Goal: Information Seeking & Learning: Learn about a topic

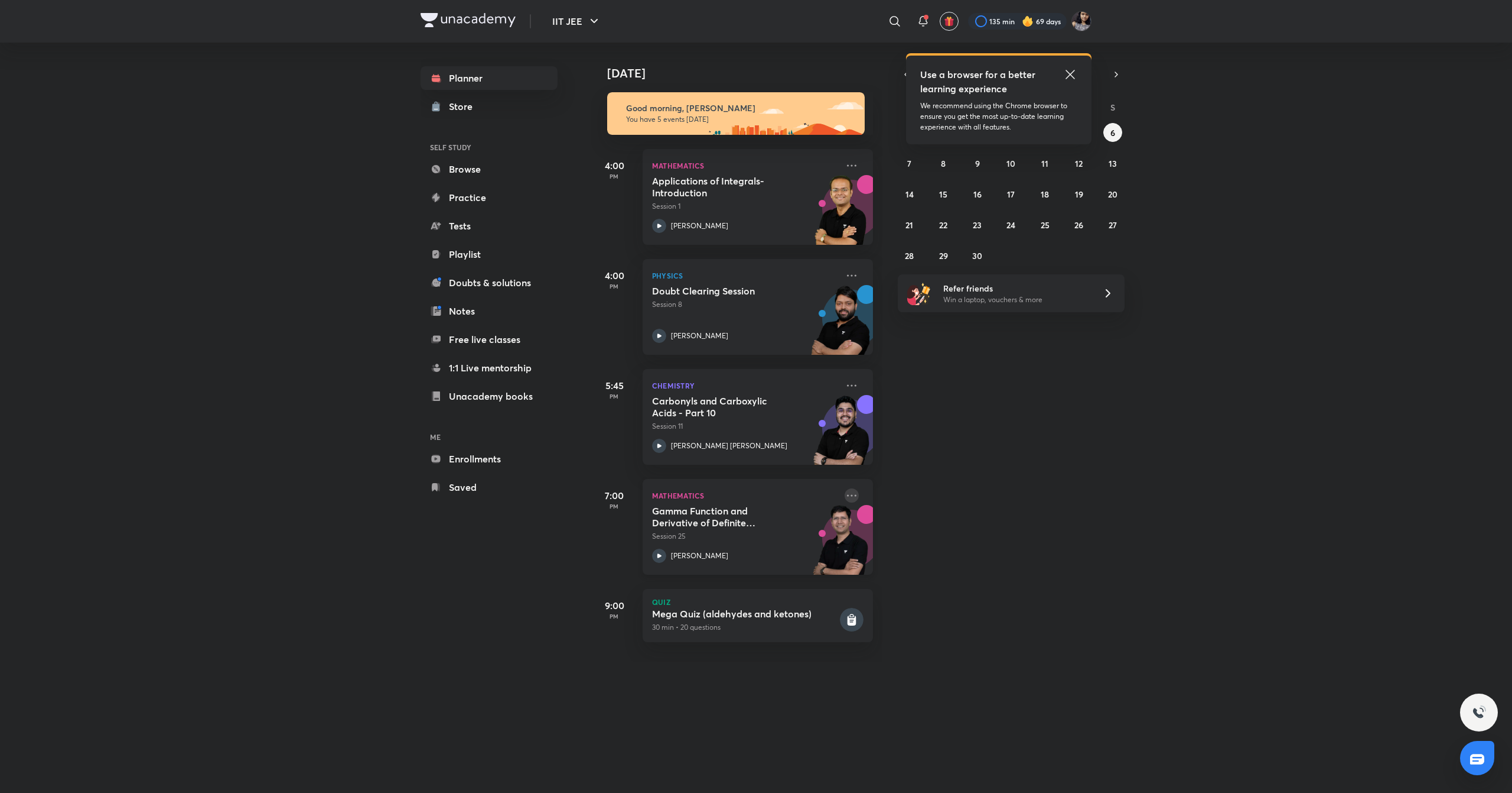
click at [845, 493] on icon at bounding box center [852, 496] width 14 height 14
click at [913, 609] on p "Go to course page" at bounding box center [931, 604] width 81 height 13
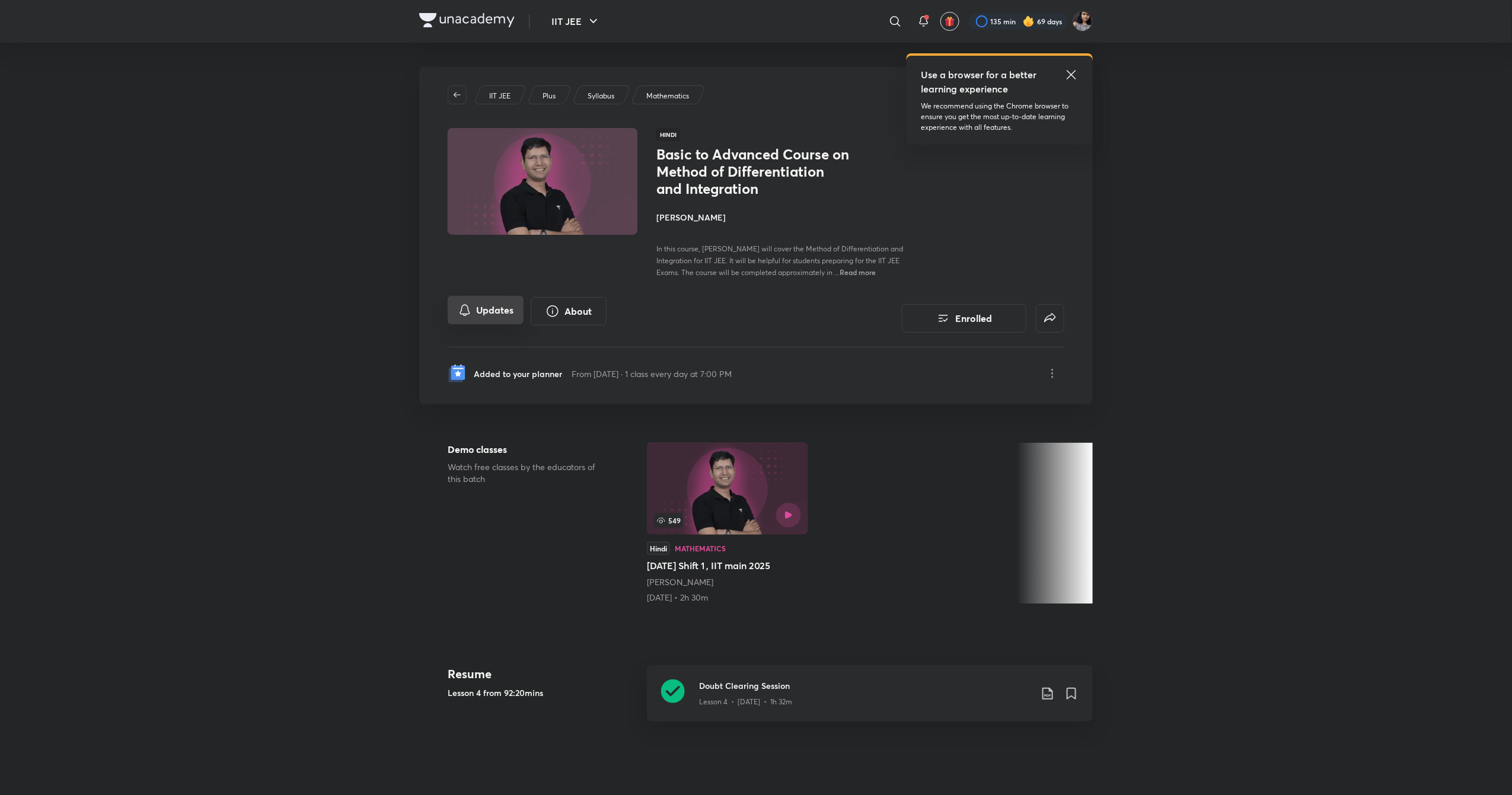
click at [513, 307] on button "Updates" at bounding box center [485, 310] width 76 height 29
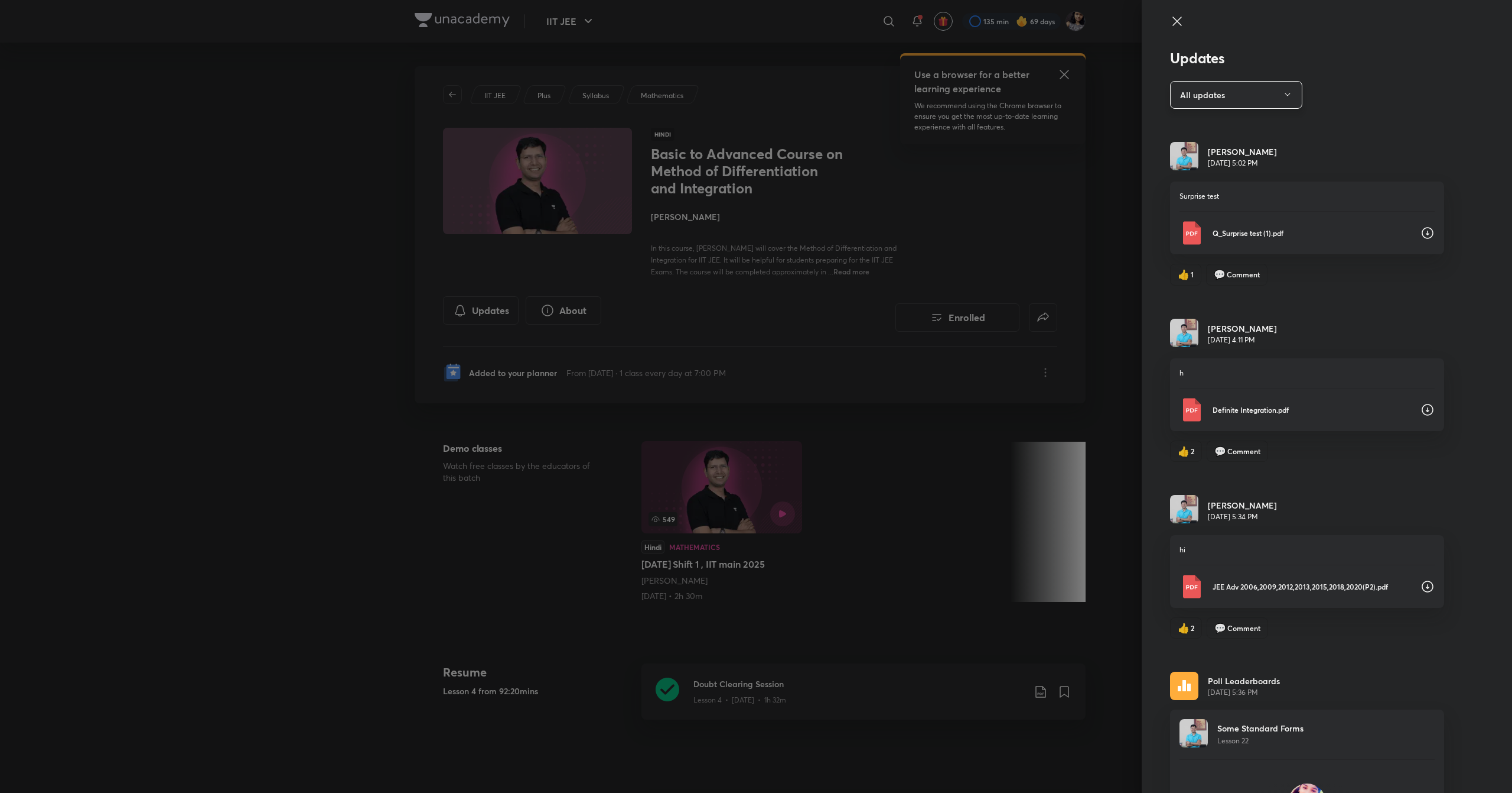
click at [1197, 94] on button "All updates" at bounding box center [1237, 95] width 133 height 28
click at [1209, 148] on span "Attachments" at bounding box center [1227, 153] width 122 height 13
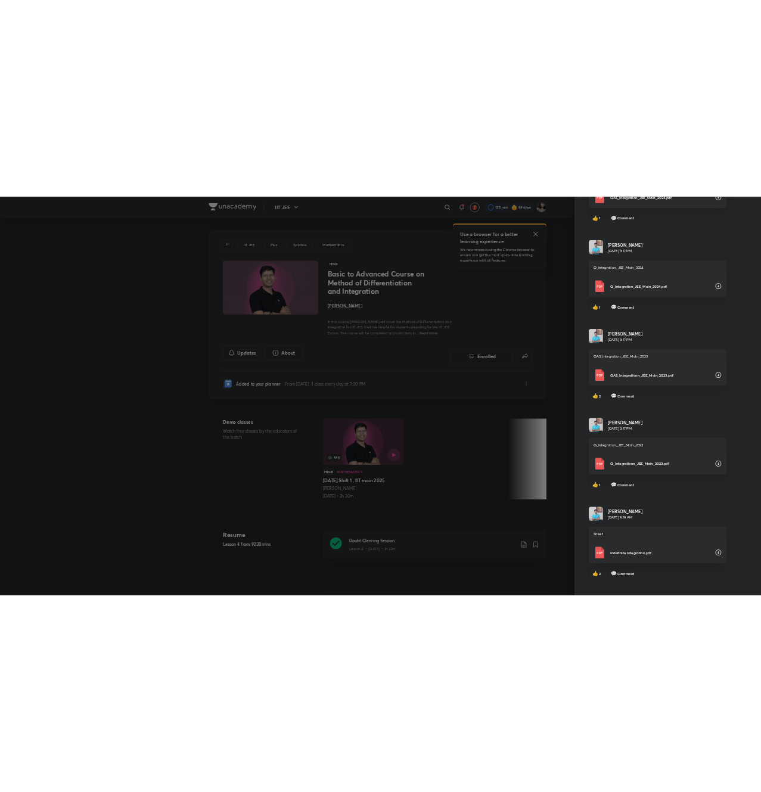
scroll to position [2364, 0]
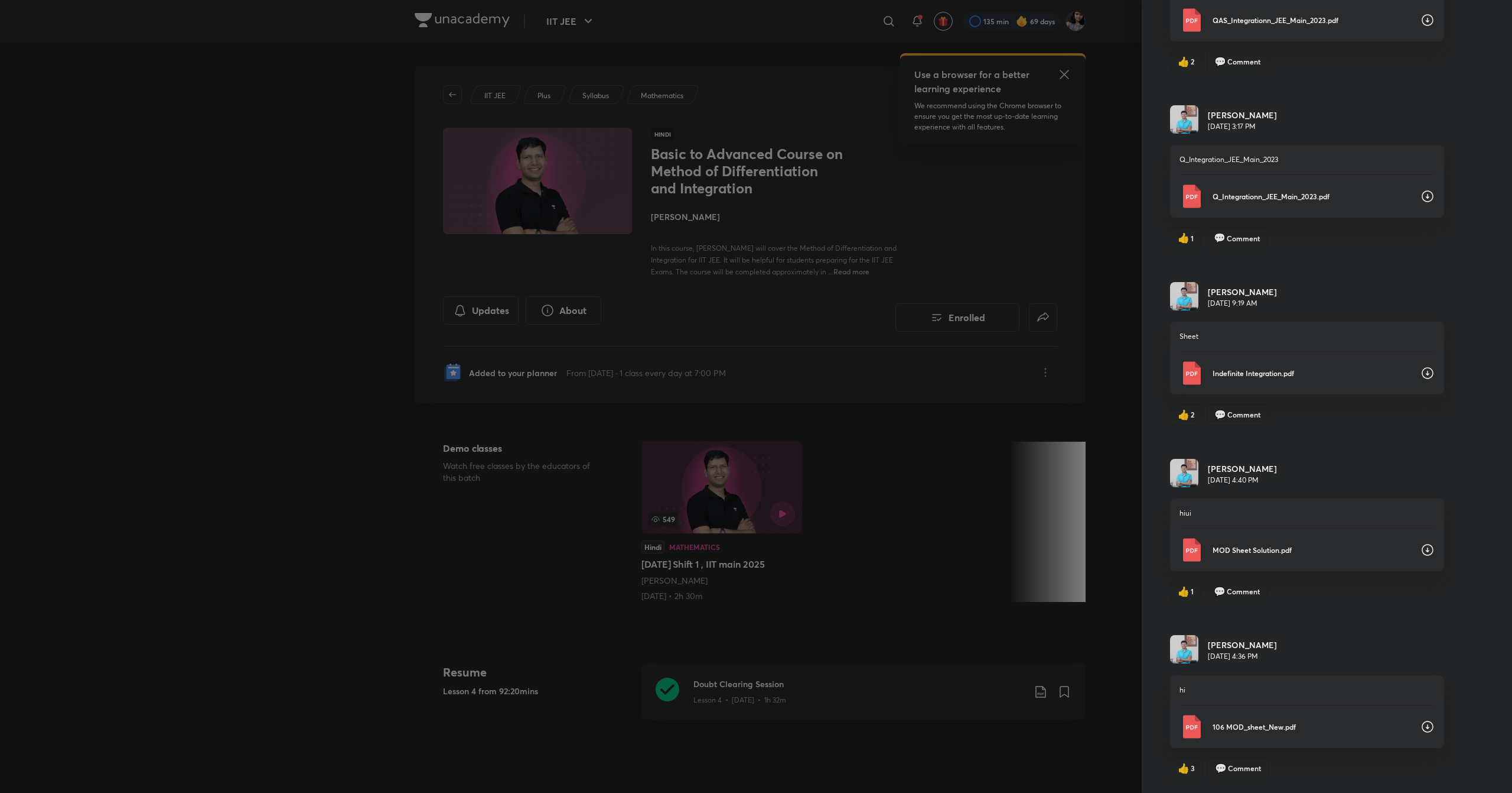
click at [1421, 725] on icon at bounding box center [1428, 727] width 14 height 14
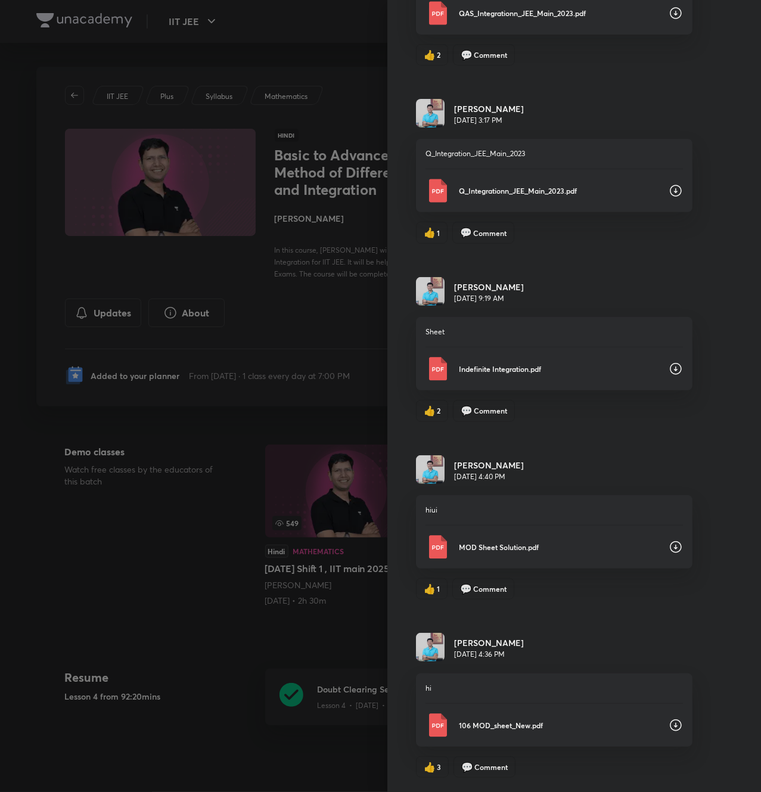
scroll to position [2371, 0]
click at [670, 547] on icon at bounding box center [676, 547] width 12 height 12
click at [669, 364] on icon at bounding box center [676, 369] width 14 height 14
click at [669, 185] on icon at bounding box center [676, 191] width 14 height 14
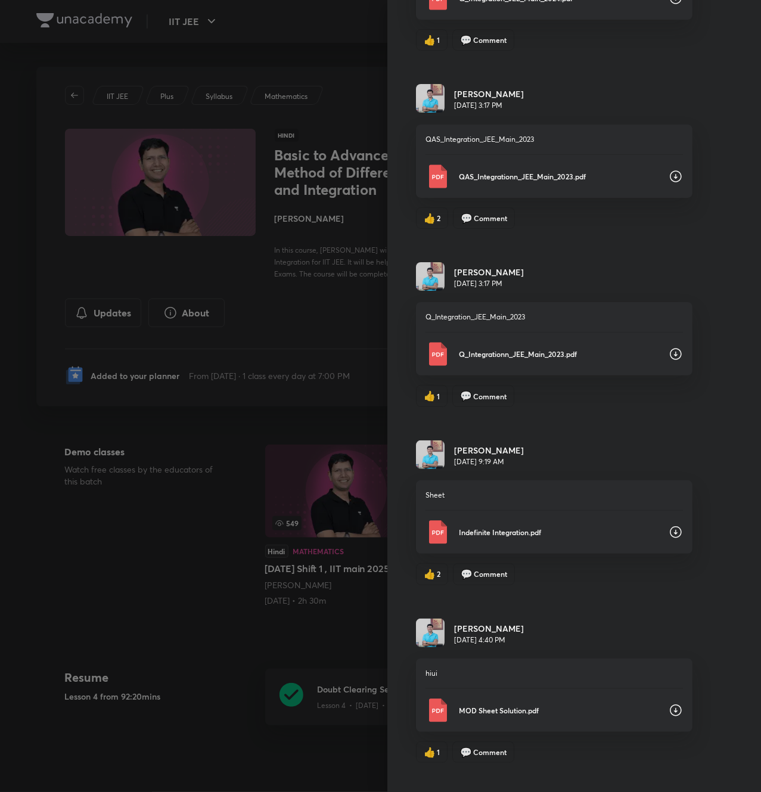
click at [670, 182] on icon at bounding box center [676, 177] width 12 height 12
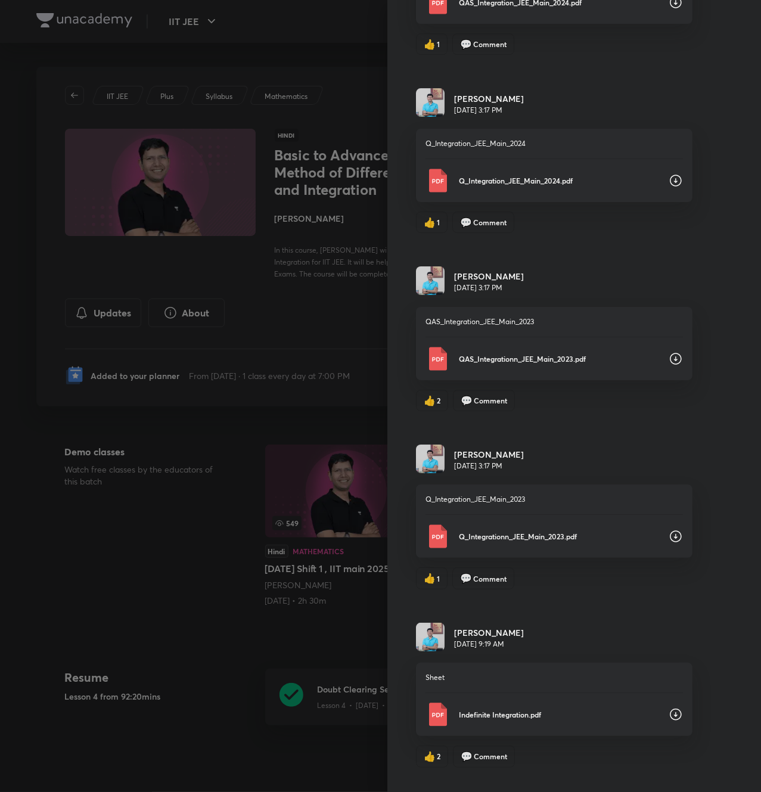
click at [669, 185] on icon at bounding box center [676, 181] width 14 height 14
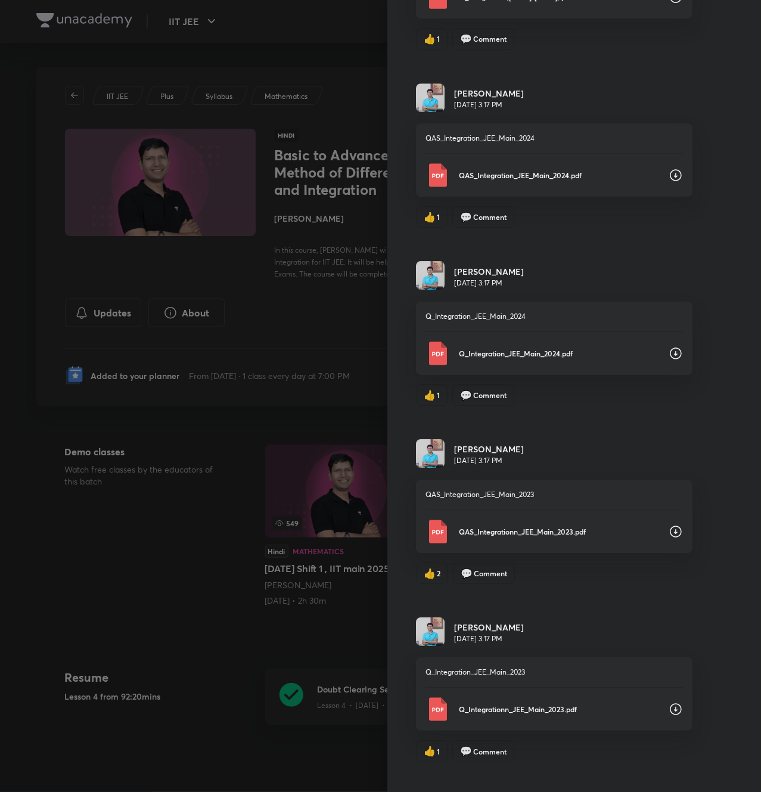
click at [669, 182] on icon at bounding box center [676, 175] width 14 height 14
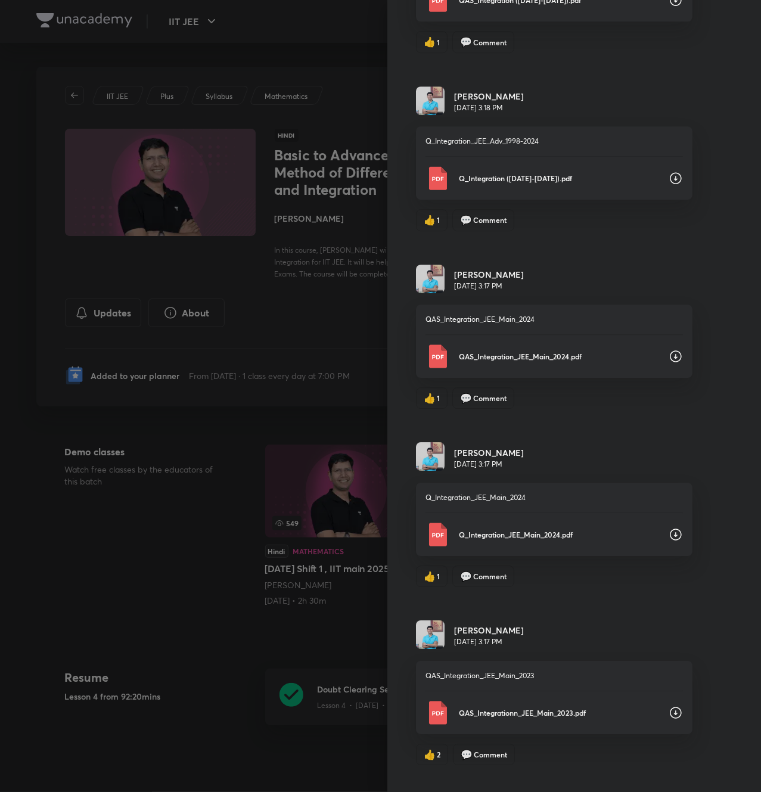
scroll to position [1659, 0]
click at [669, 185] on icon at bounding box center [676, 179] width 14 height 14
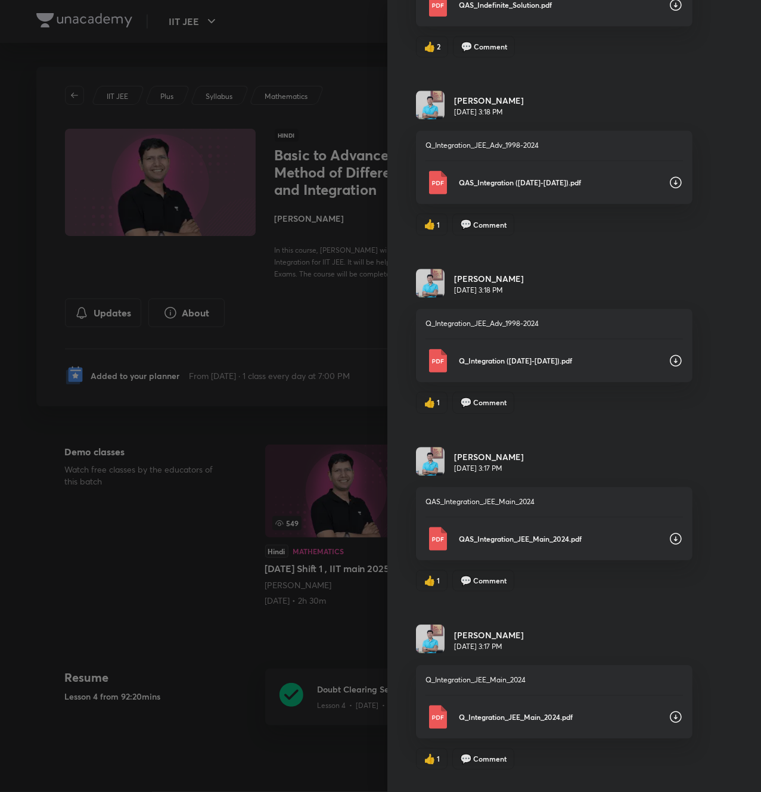
click at [669, 185] on icon at bounding box center [676, 182] width 14 height 14
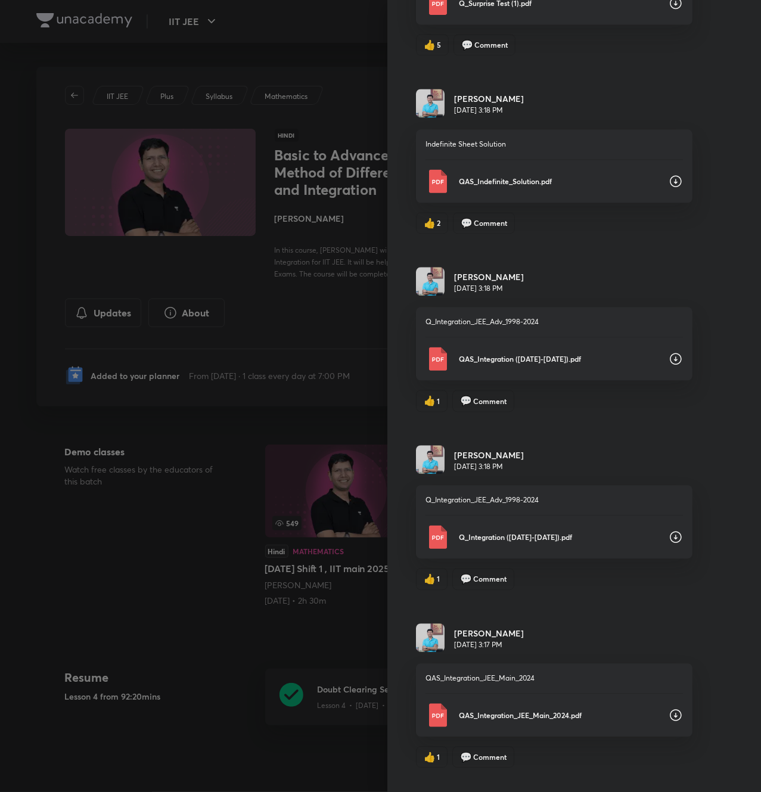
scroll to position [1300, 0]
click at [669, 185] on icon at bounding box center [676, 182] width 14 height 14
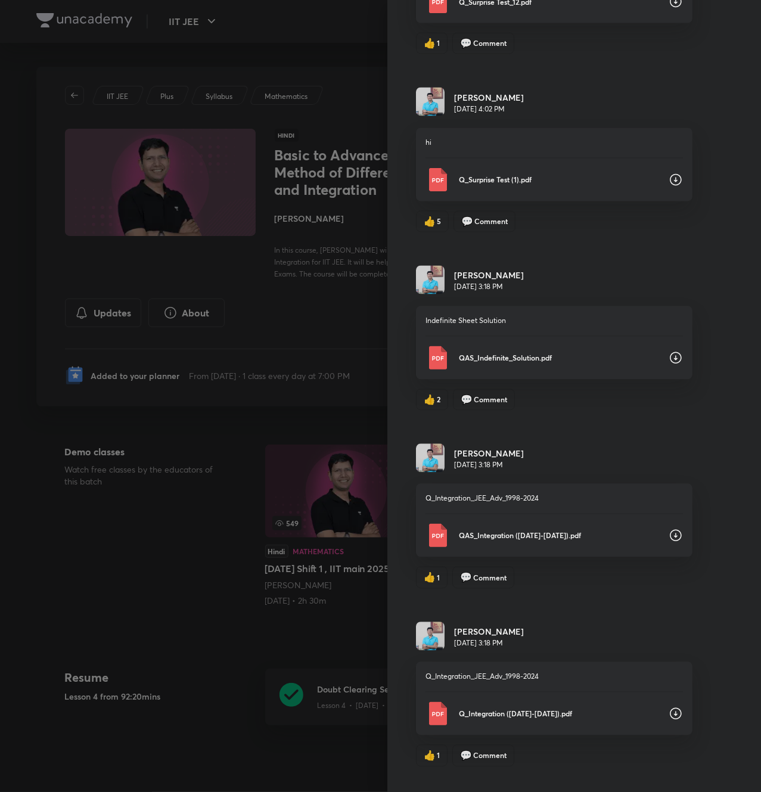
click at [670, 185] on icon at bounding box center [676, 180] width 12 height 12
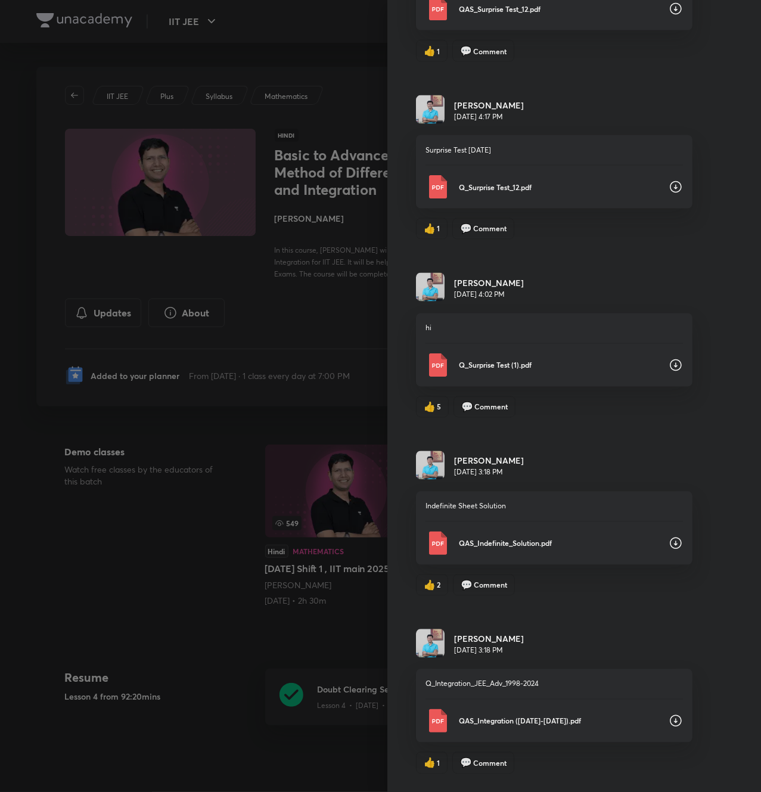
scroll to position [939, 0]
click at [670, 185] on icon at bounding box center [676, 187] width 12 height 12
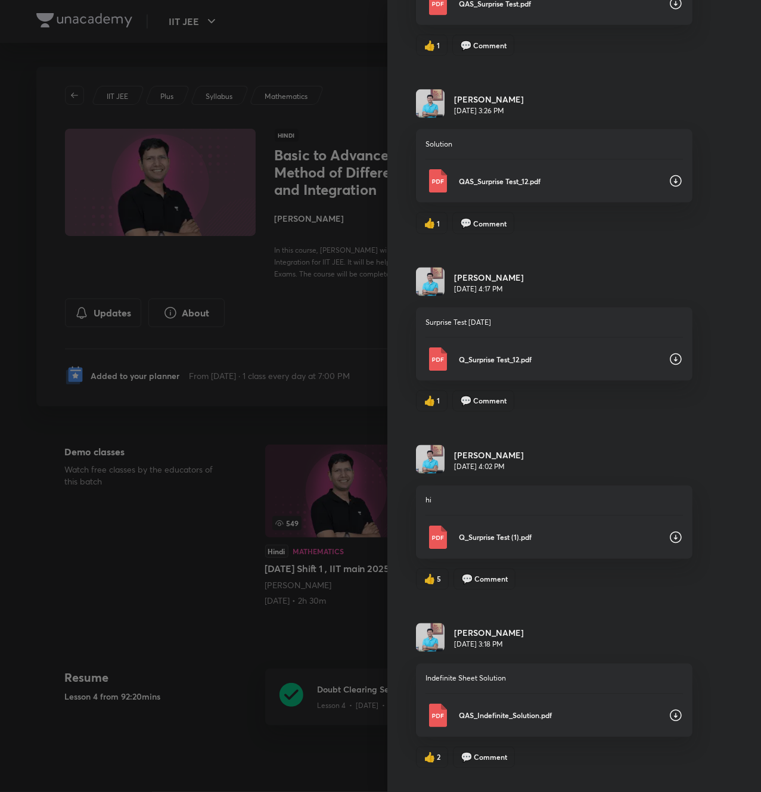
click at [670, 185] on icon at bounding box center [676, 182] width 12 height 12
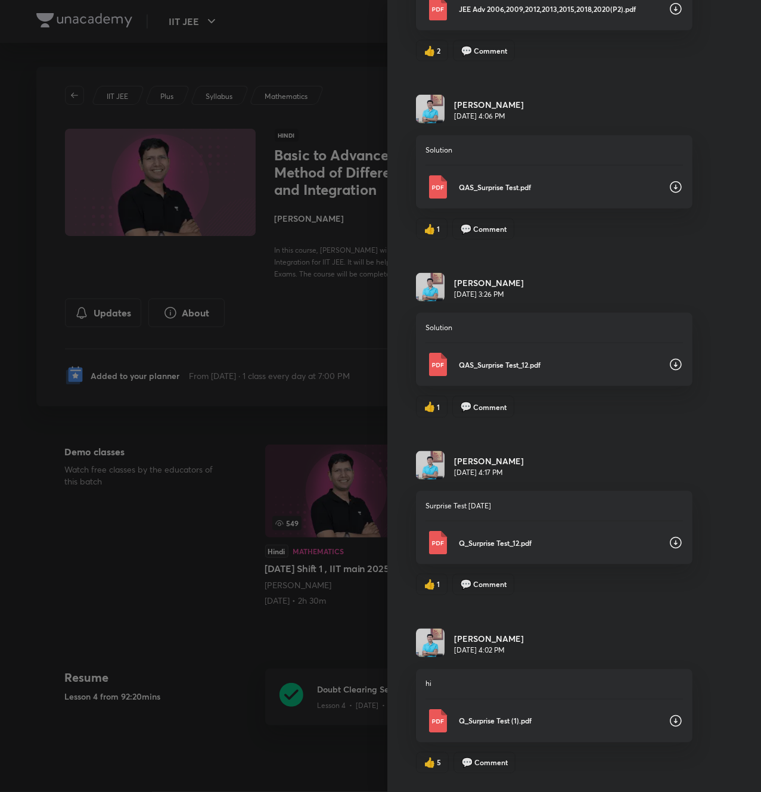
click at [669, 185] on icon at bounding box center [676, 187] width 14 height 14
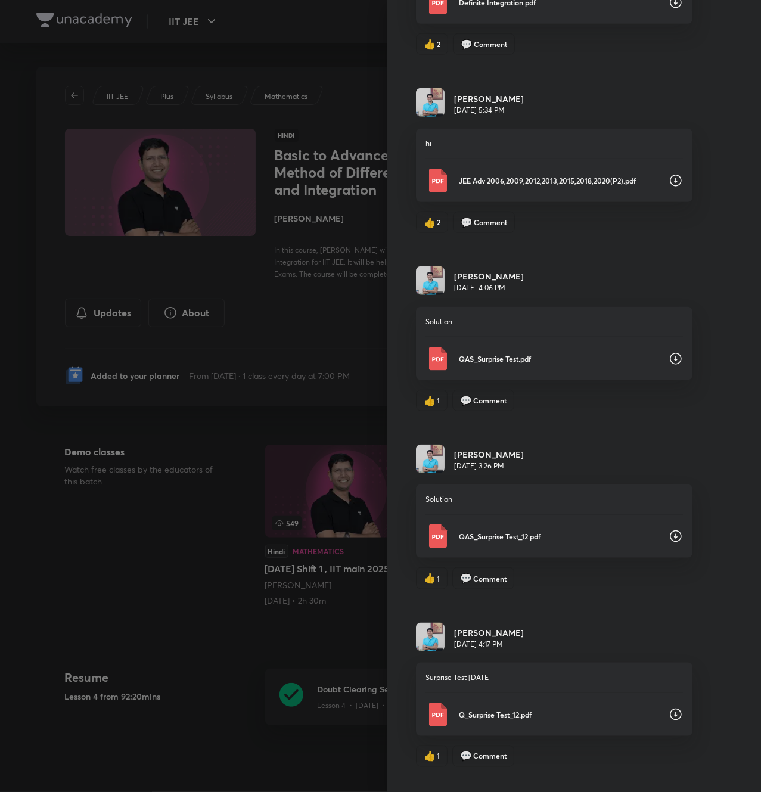
scroll to position [407, 0]
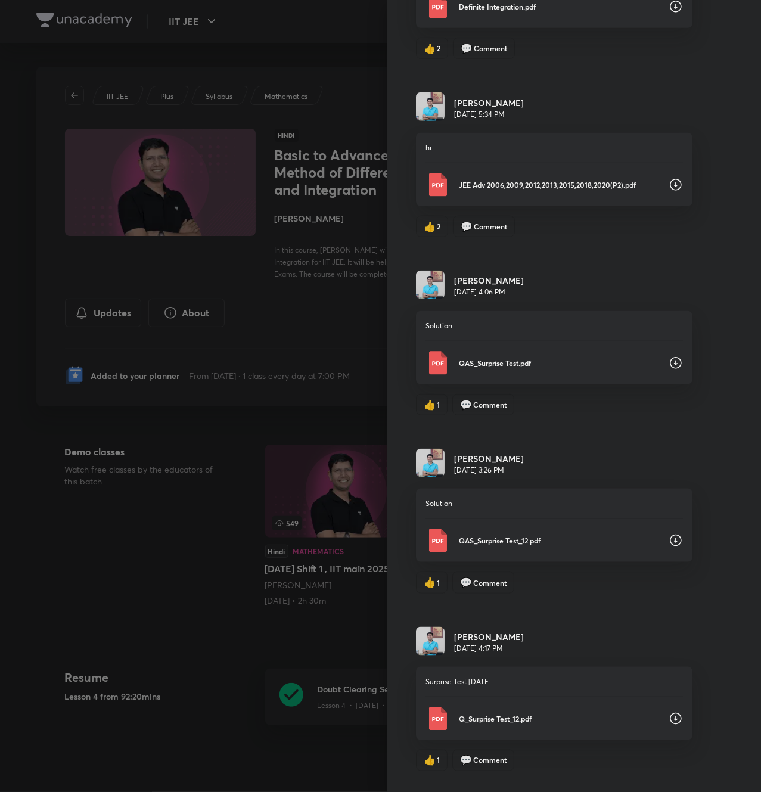
click at [669, 185] on icon at bounding box center [676, 185] width 14 height 14
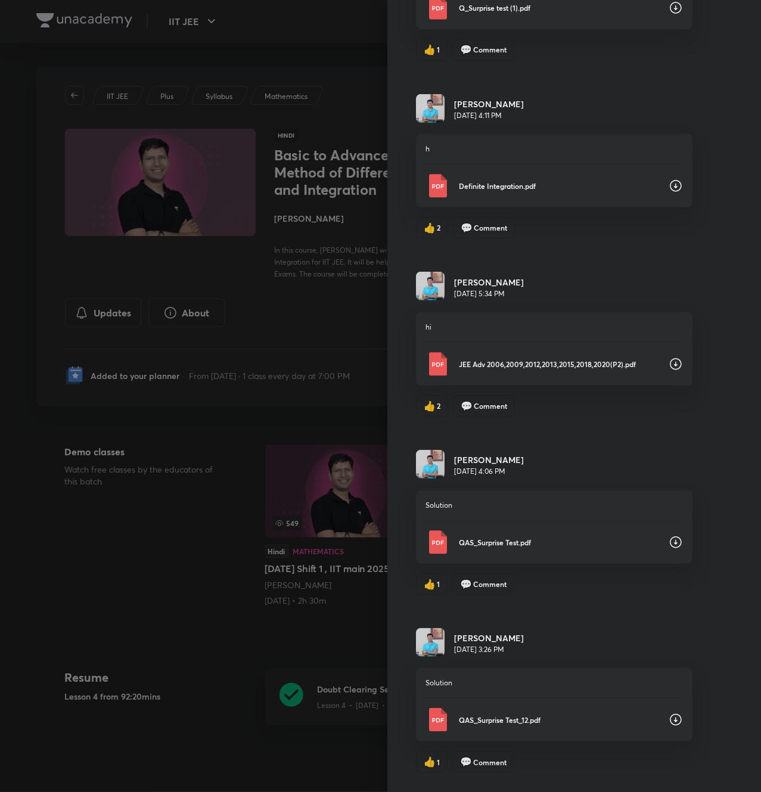
click at [669, 185] on icon at bounding box center [676, 186] width 14 height 14
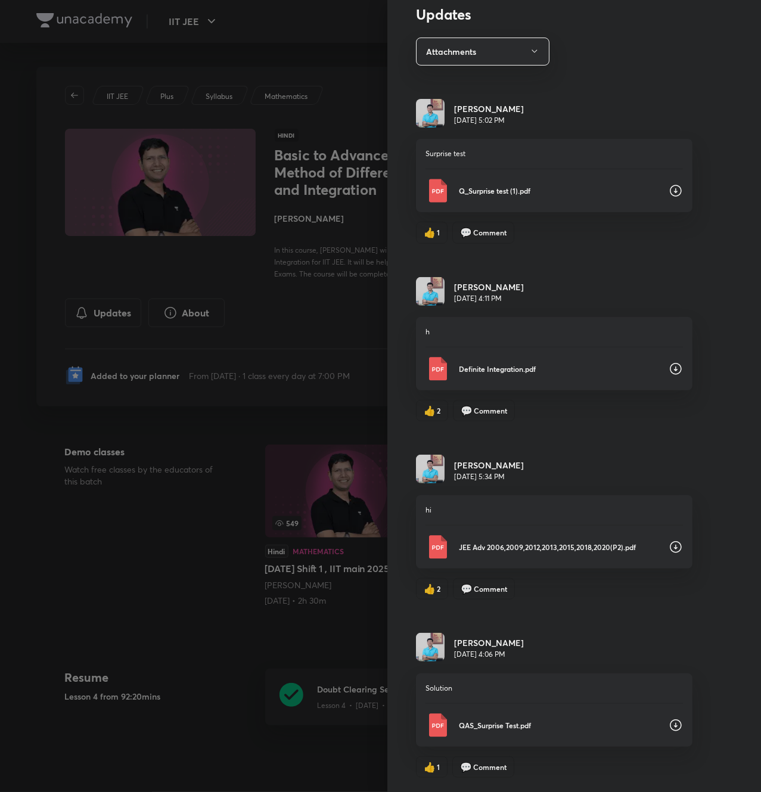
scroll to position [46, 0]
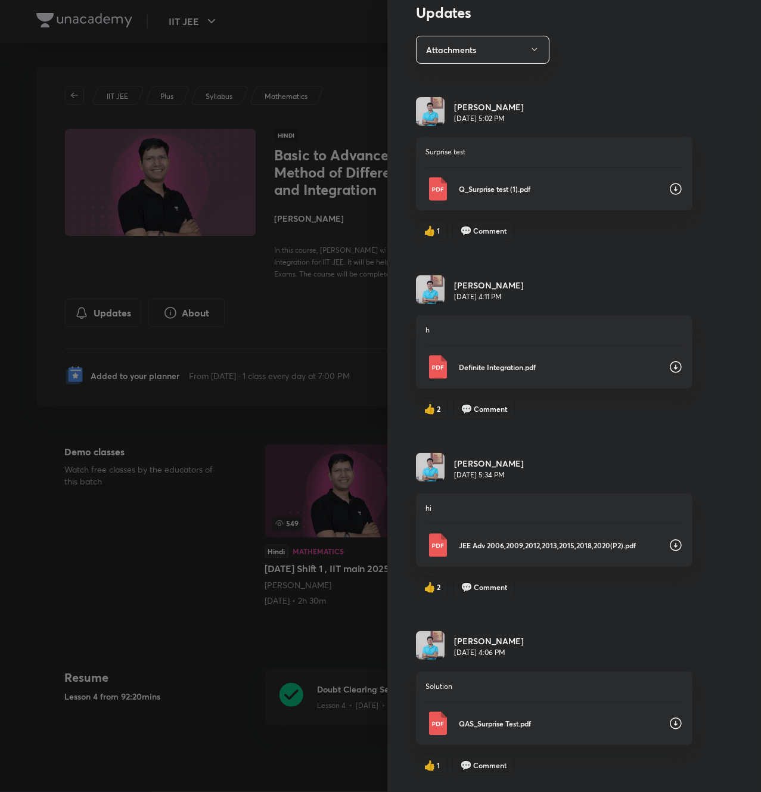
click at [669, 185] on icon at bounding box center [676, 189] width 14 height 14
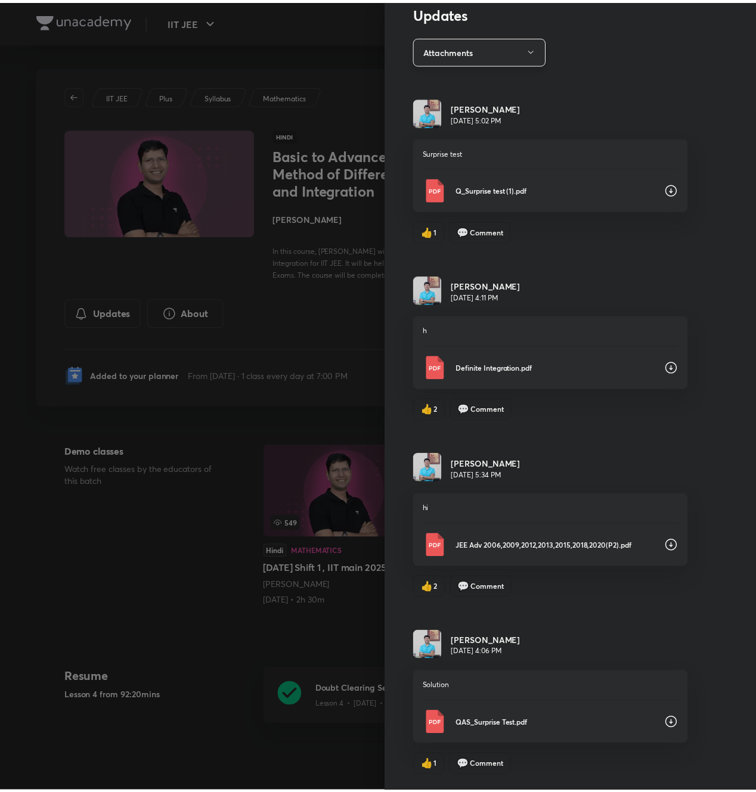
scroll to position [0, 0]
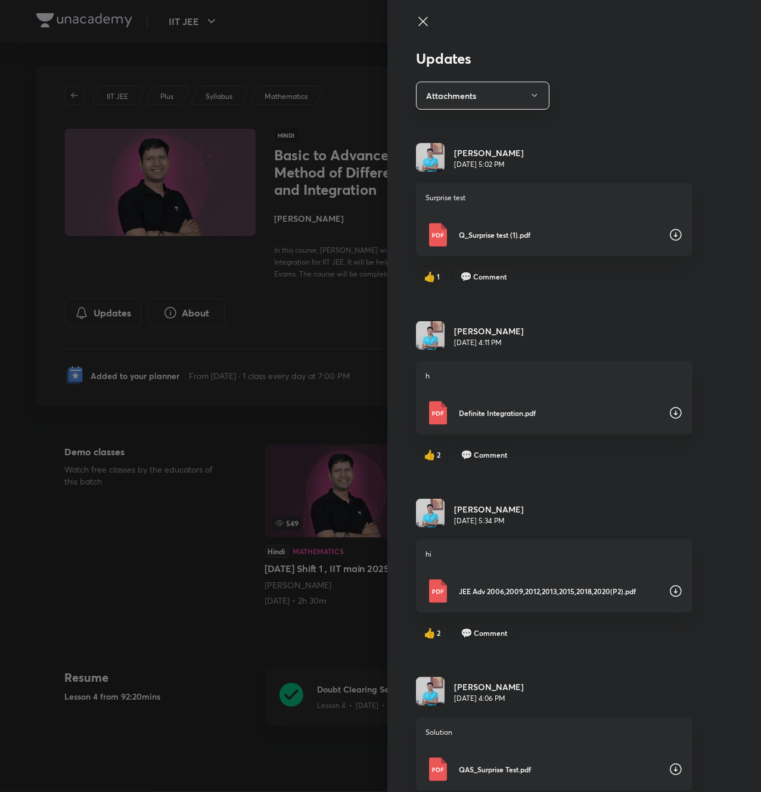
click at [416, 15] on icon at bounding box center [423, 21] width 14 height 14
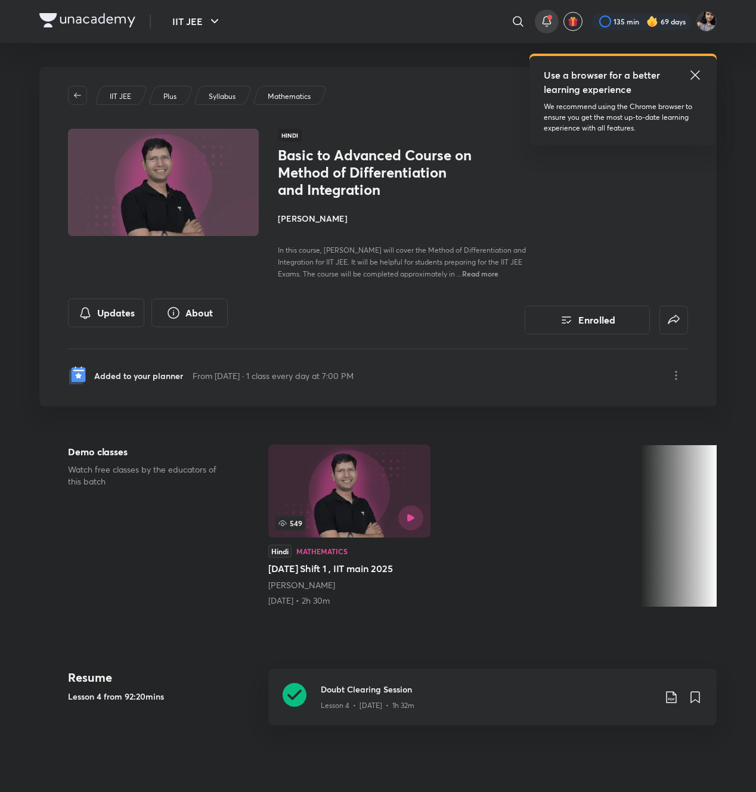
click at [540, 22] on icon at bounding box center [547, 21] width 14 height 14
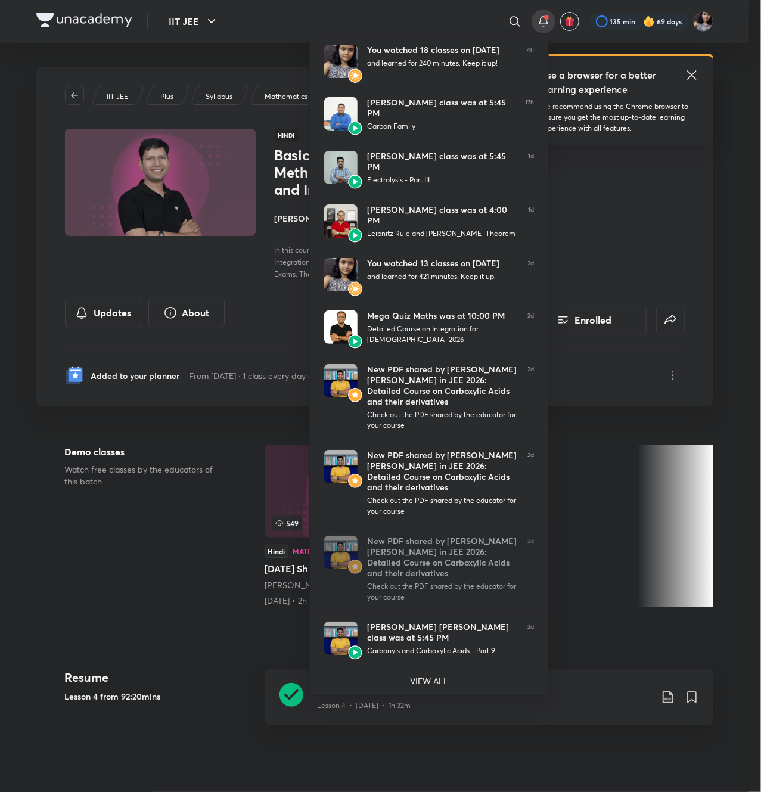
click at [673, 264] on div at bounding box center [380, 396] width 761 height 792
